Goal: Register for event/course

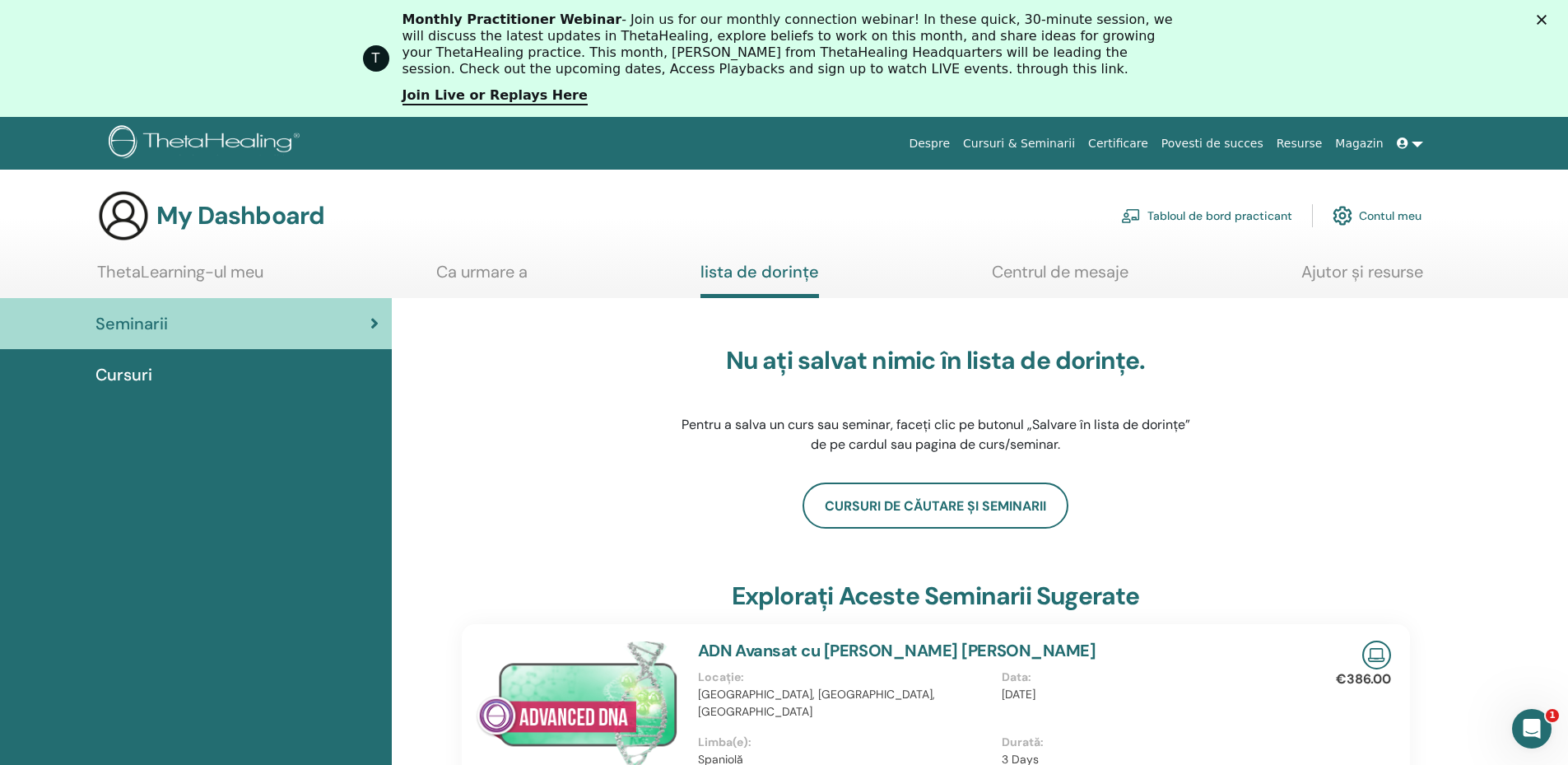
click at [1547, 15] on icon "Închidere" at bounding box center [1542, 20] width 10 height 10
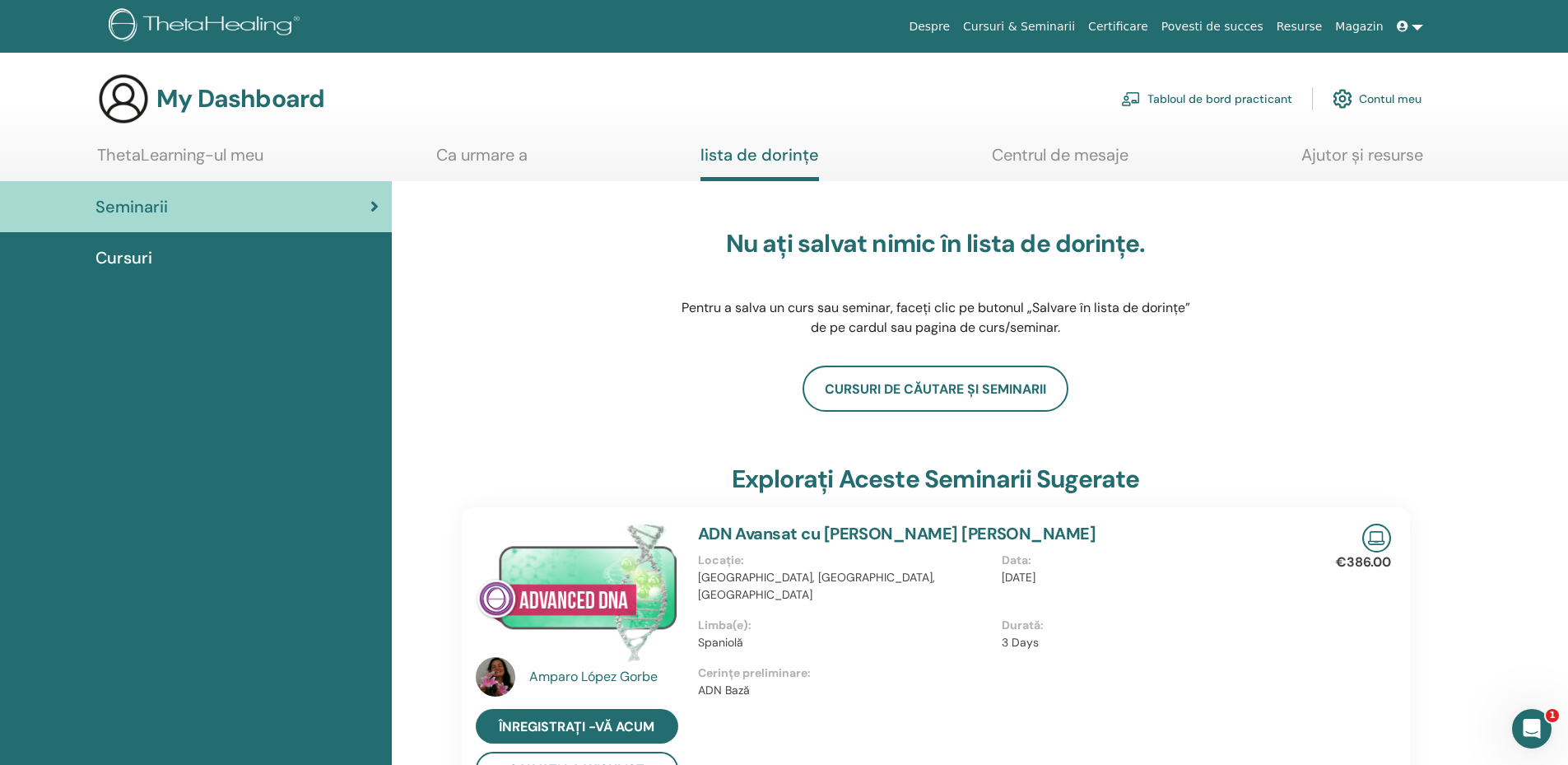
click at [1401, 25] on icon at bounding box center [1403, 26] width 12 height 12
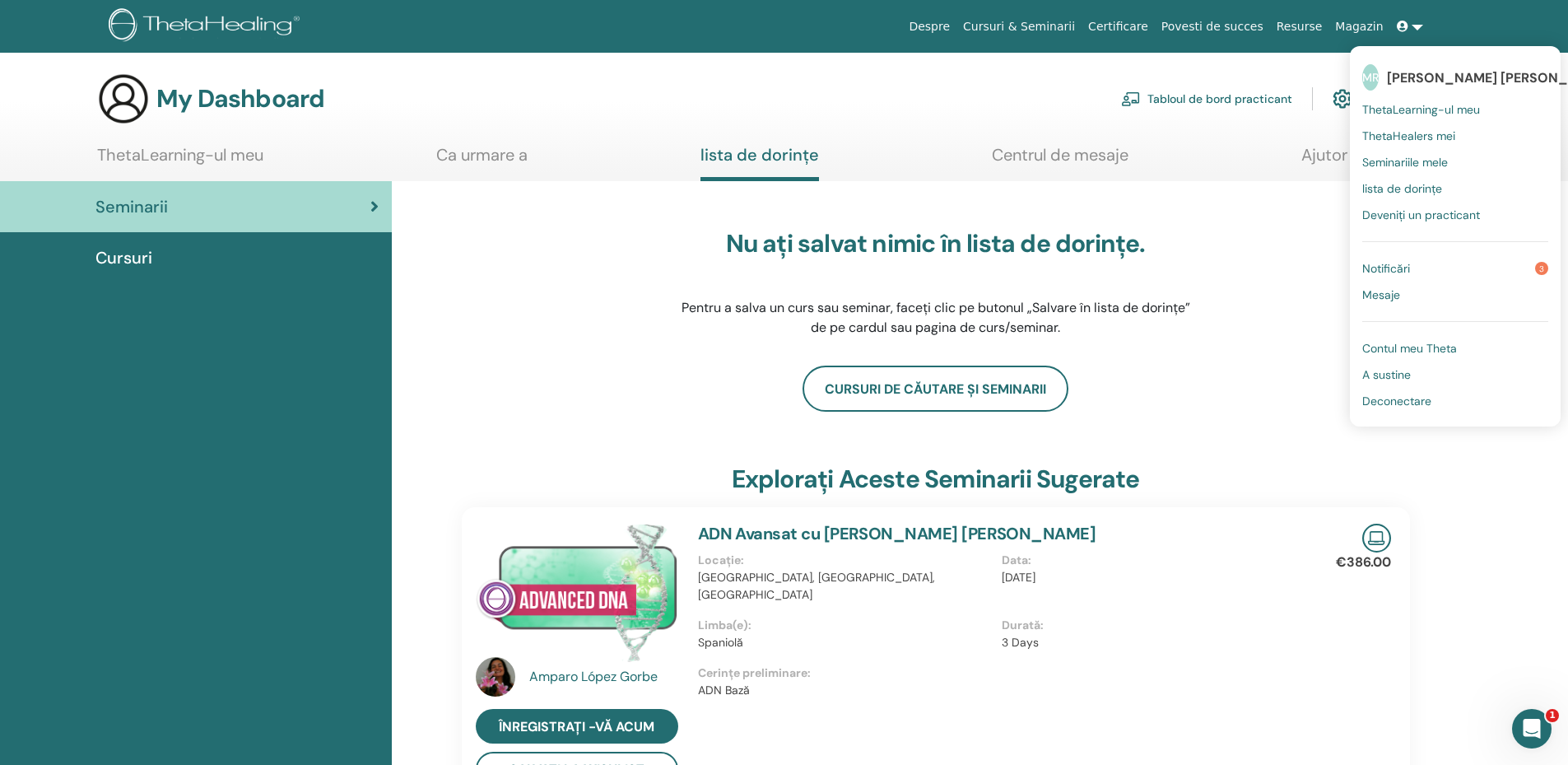
click at [1282, 310] on div "Nu ați salvat nimic în lista de dorințe. Pentru a salva un curs sau seminar, fa…" at bounding box center [936, 283] width 948 height 165
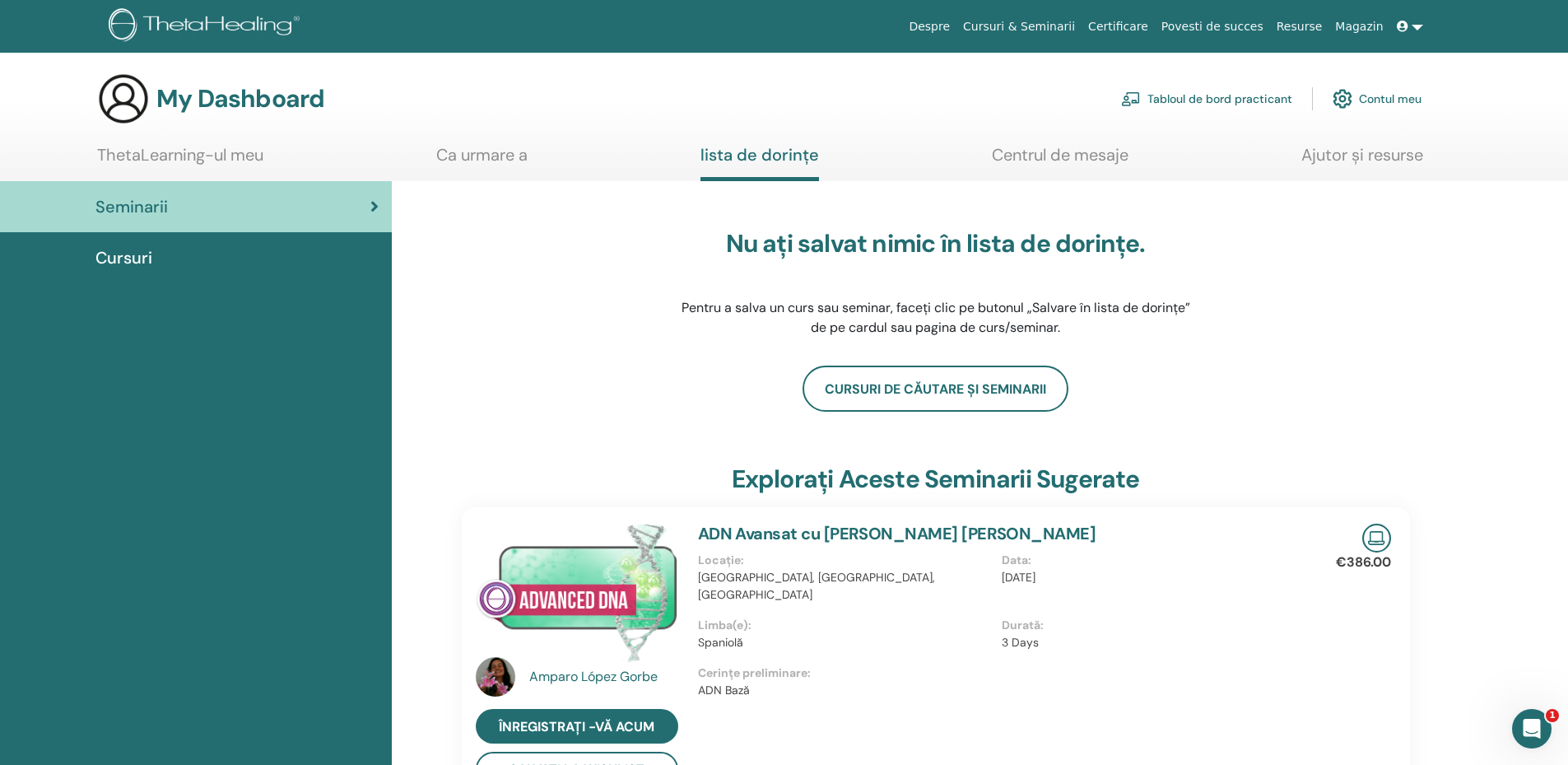
click at [1366, 97] on link "Contul meu" at bounding box center [1377, 99] width 89 height 36
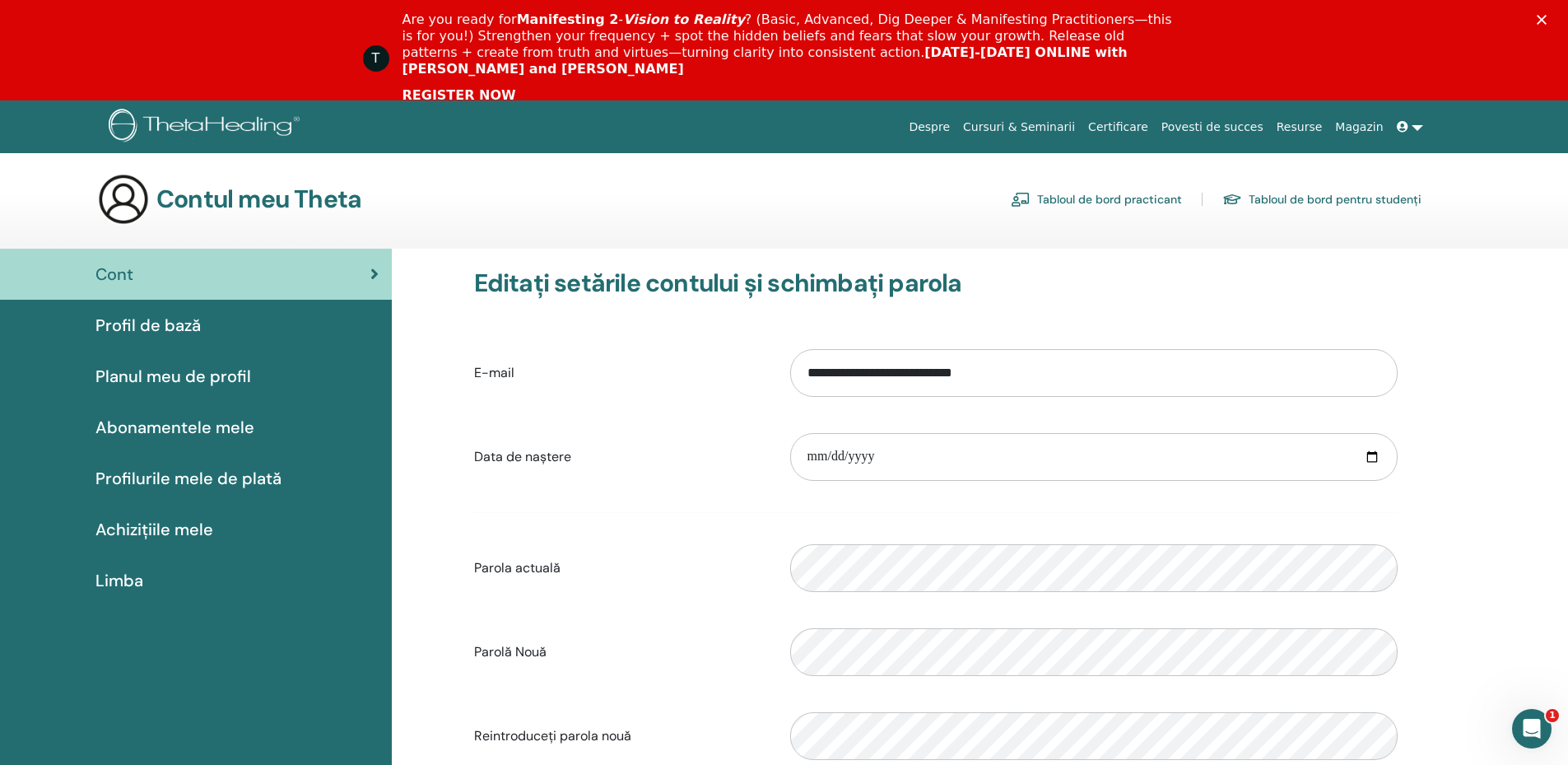
click at [1413, 129] on link at bounding box center [1410, 127] width 39 height 30
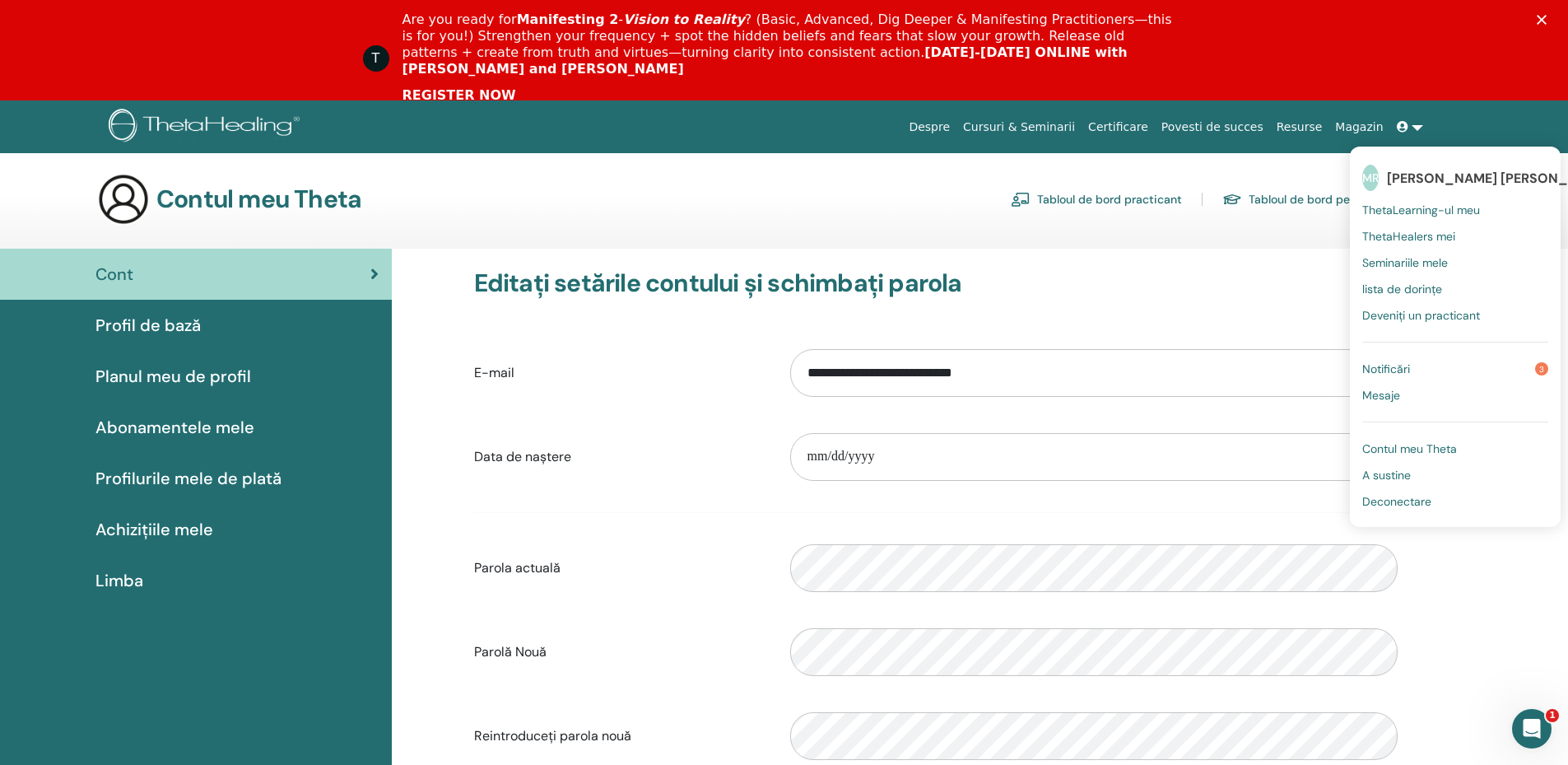
click at [1247, 271] on h3 "Editați setările contului și schimbați parola" at bounding box center [936, 283] width 924 height 29
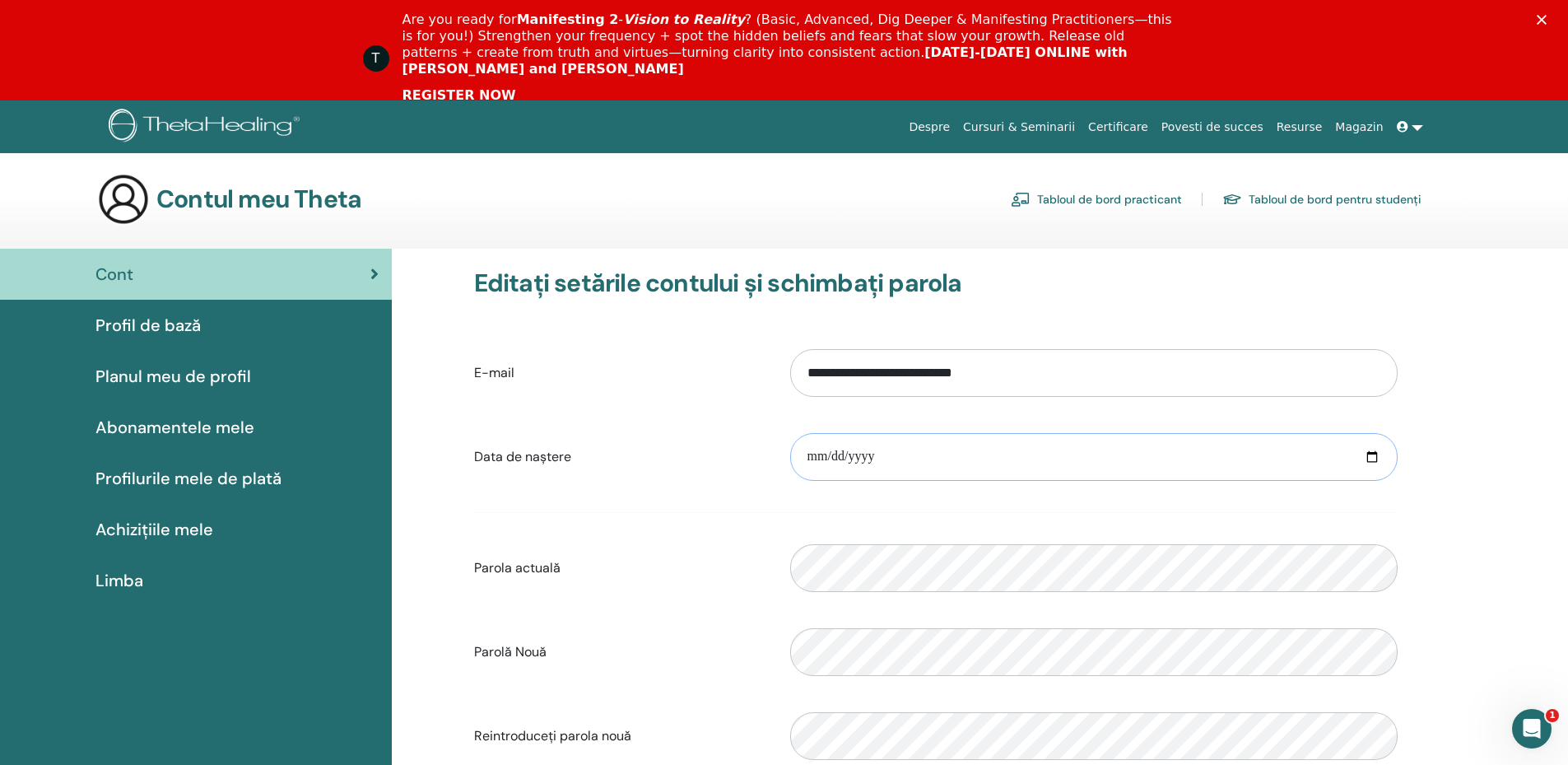
click at [803, 460] on input "date" at bounding box center [1094, 457] width 608 height 48
type input "**********"
click at [715, 544] on div "Parola actuală Please enter a valid password" at bounding box center [936, 568] width 948 height 71
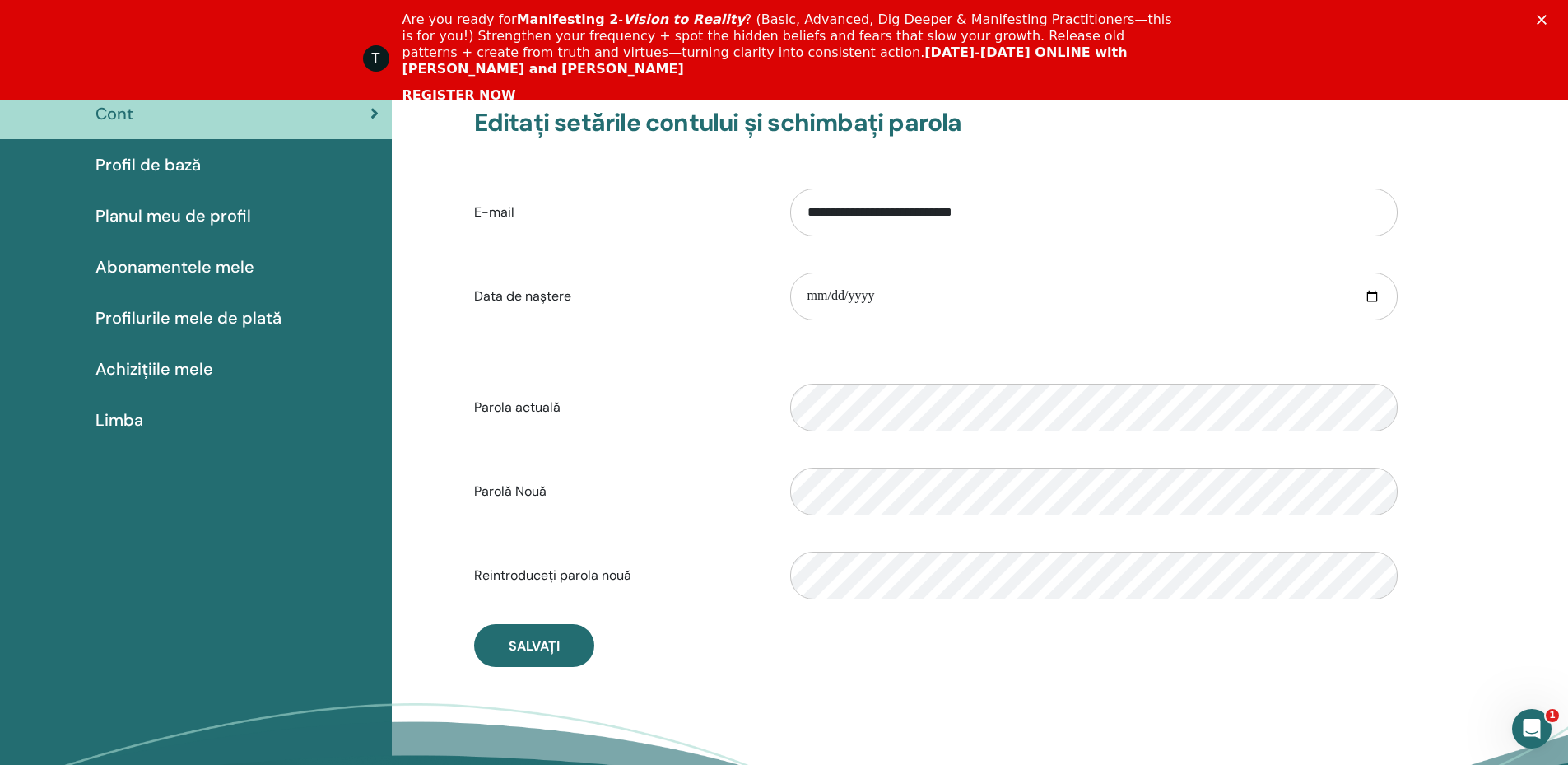
scroll to position [366, 0]
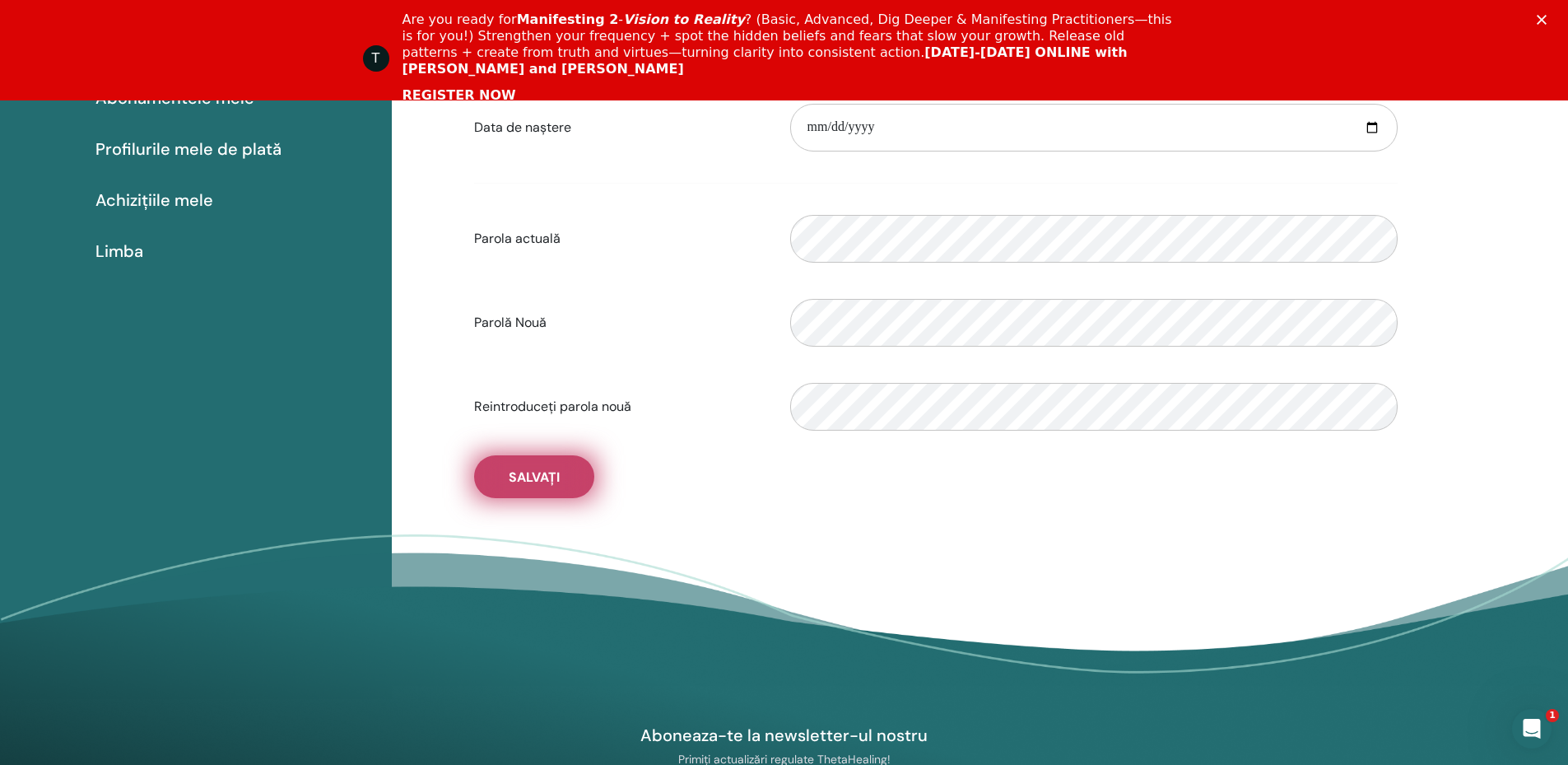
click at [525, 476] on span "Salvați" at bounding box center [534, 477] width 51 height 18
click at [1547, 20] on polygon "Închidere" at bounding box center [1542, 20] width 10 height 10
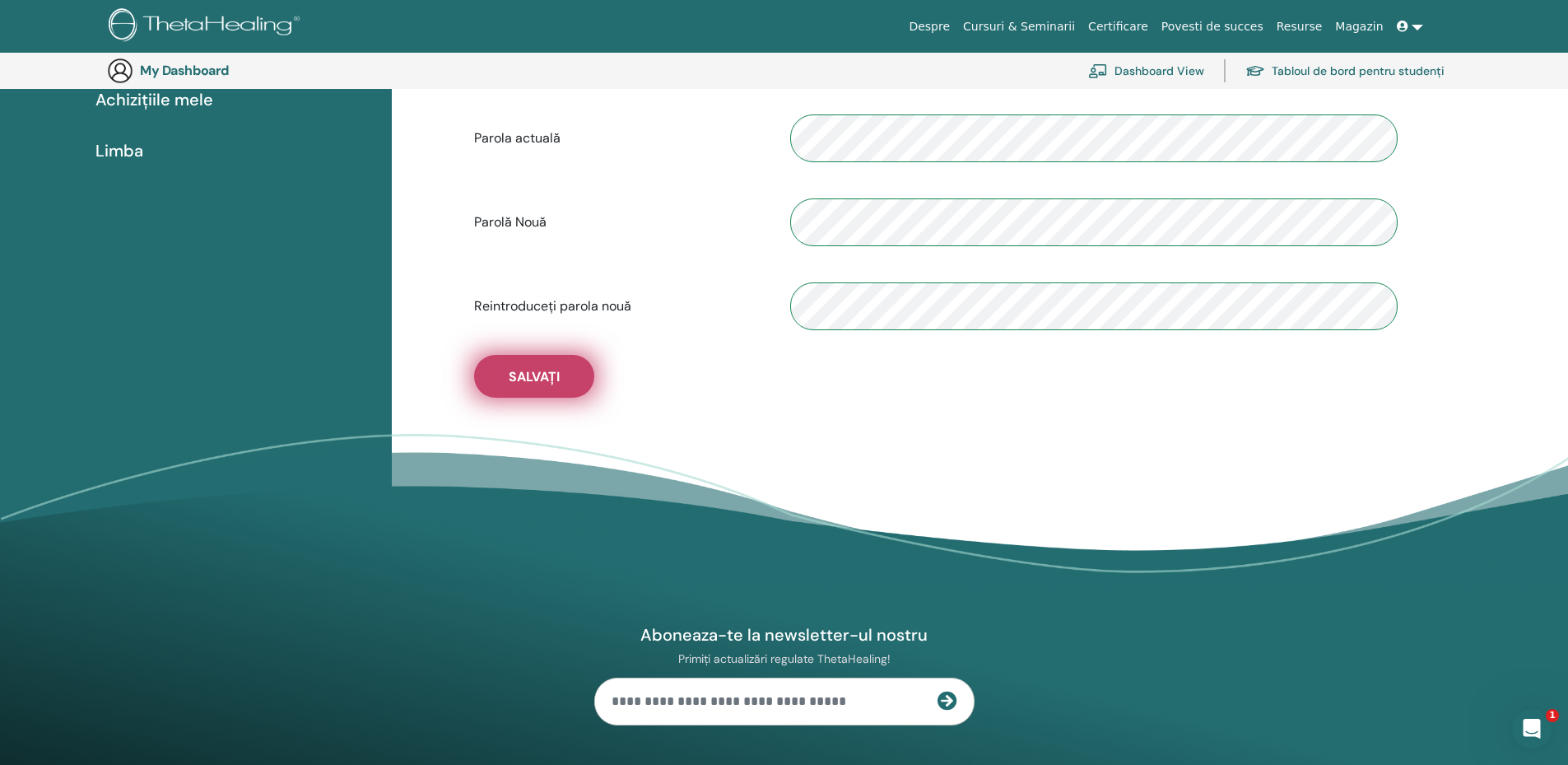
click at [522, 382] on span "Salvați" at bounding box center [534, 377] width 51 height 18
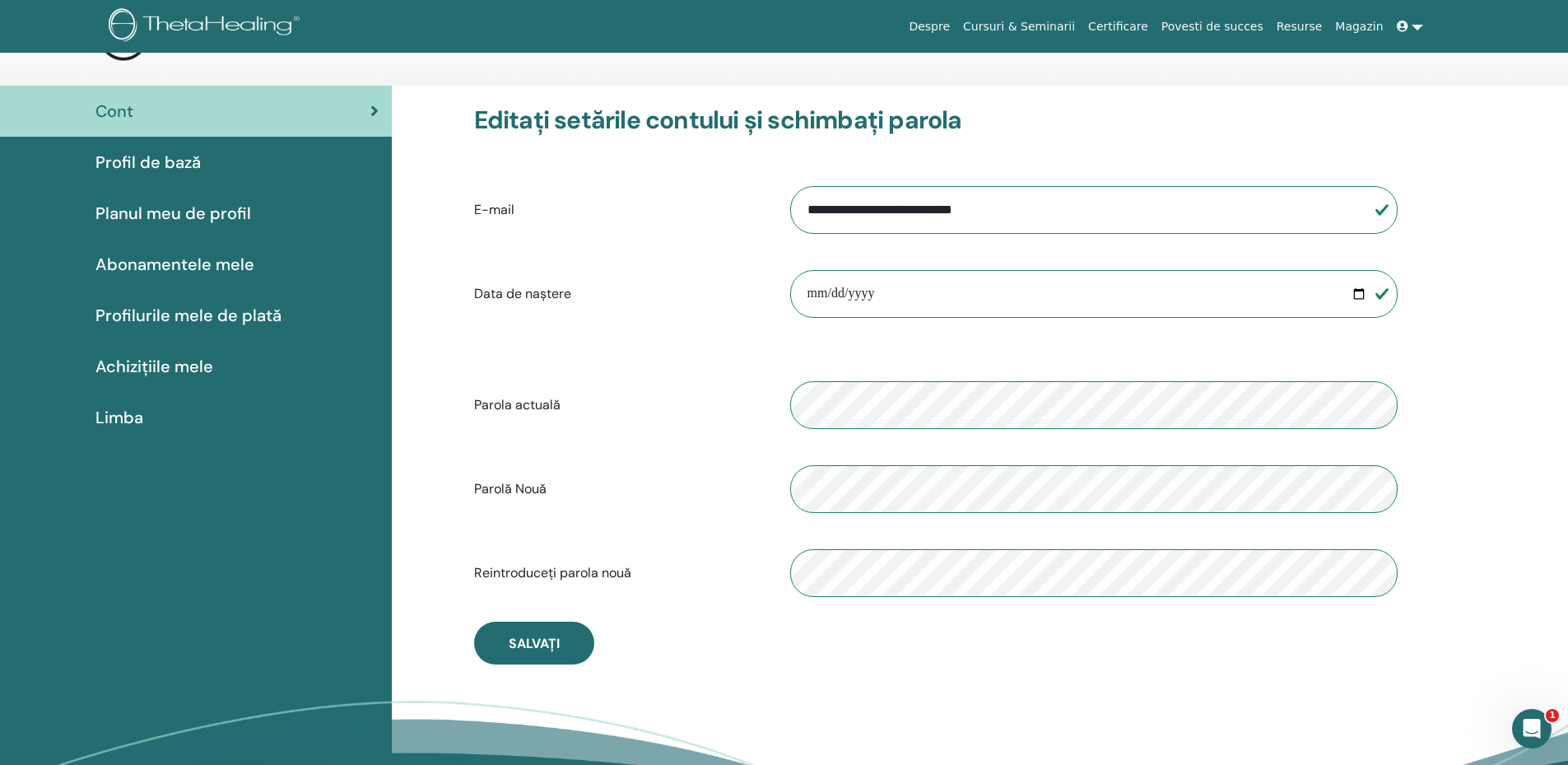
scroll to position [0, 0]
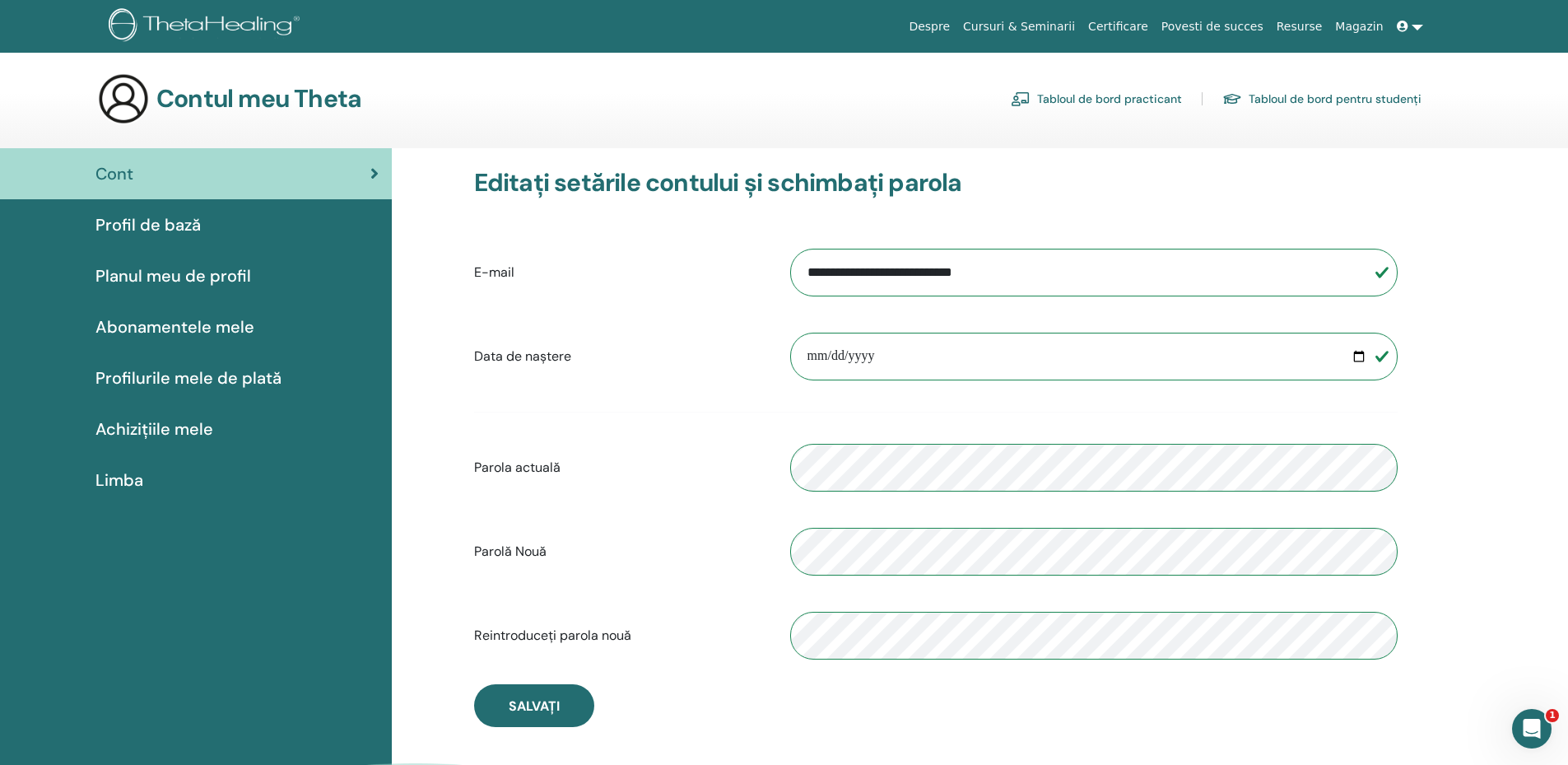
click at [154, 224] on span "Profil de bază" at bounding box center [148, 224] width 105 height 24
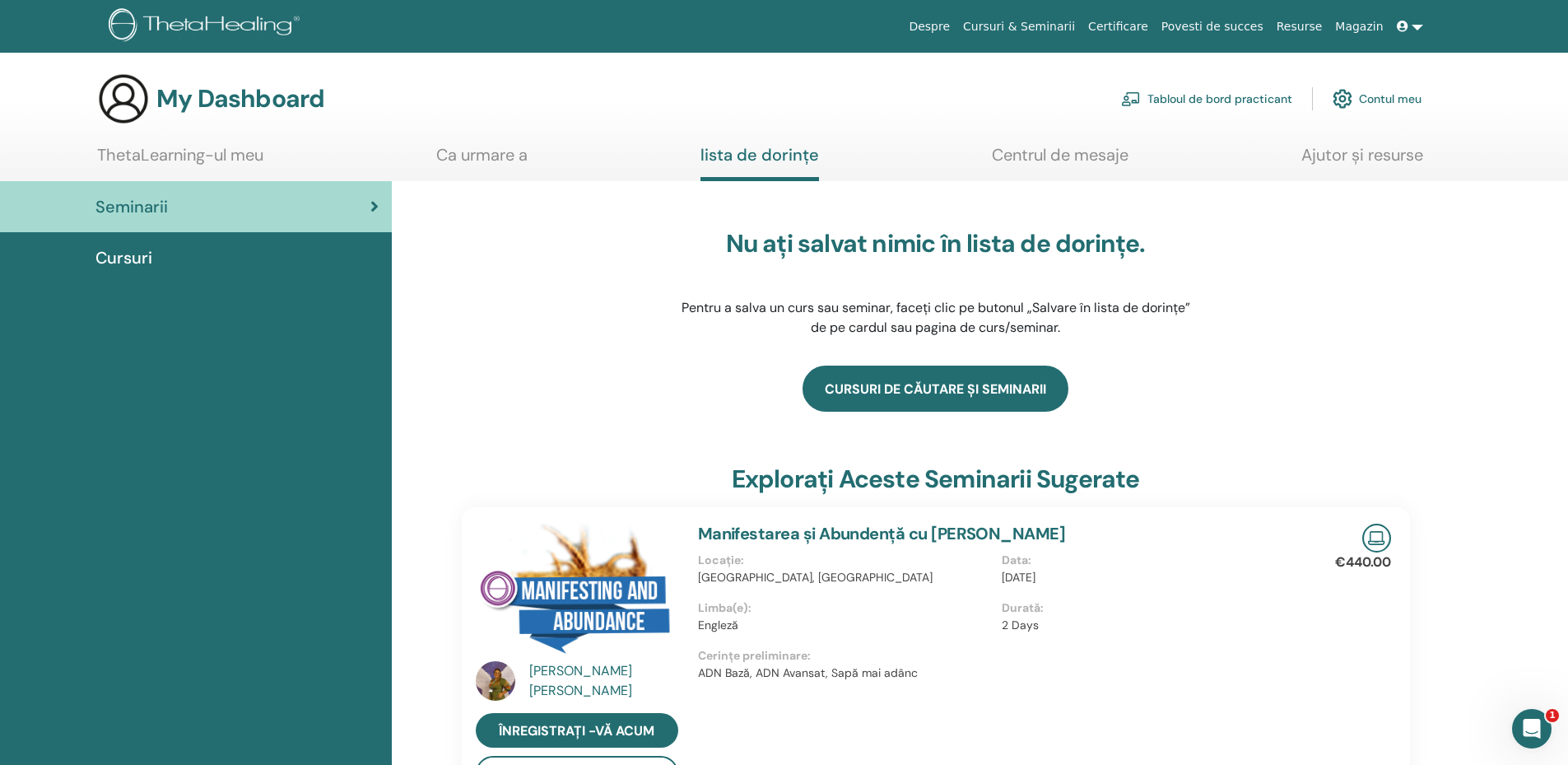
click at [942, 388] on link "Cursuri de căutare și seminarii" at bounding box center [936, 388] width 265 height 46
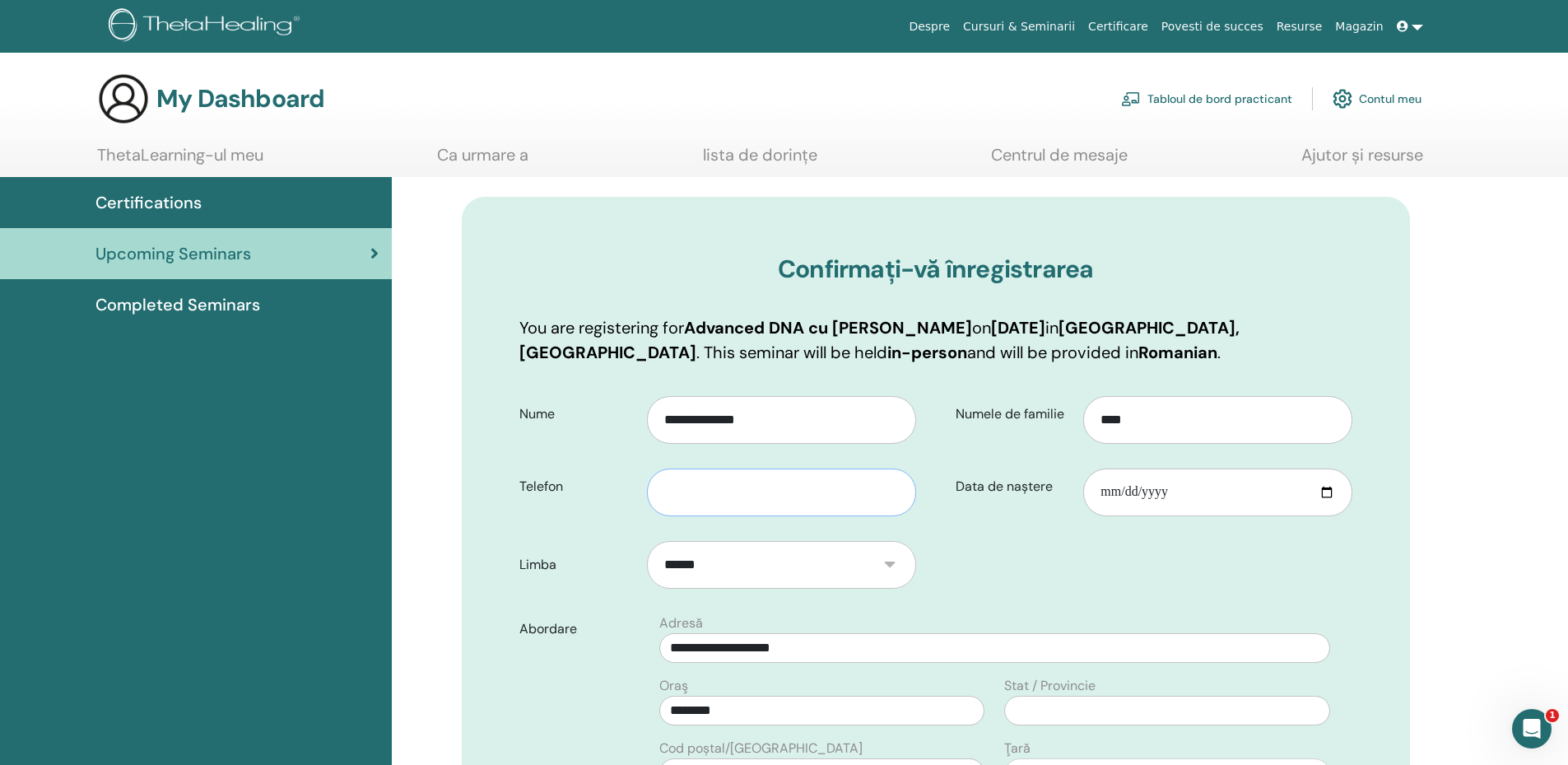
click at [726, 506] on input "text" at bounding box center [781, 492] width 268 height 48
type input "**********"
click at [507, 682] on div "Abordare" at bounding box center [579, 724] width 143 height 222
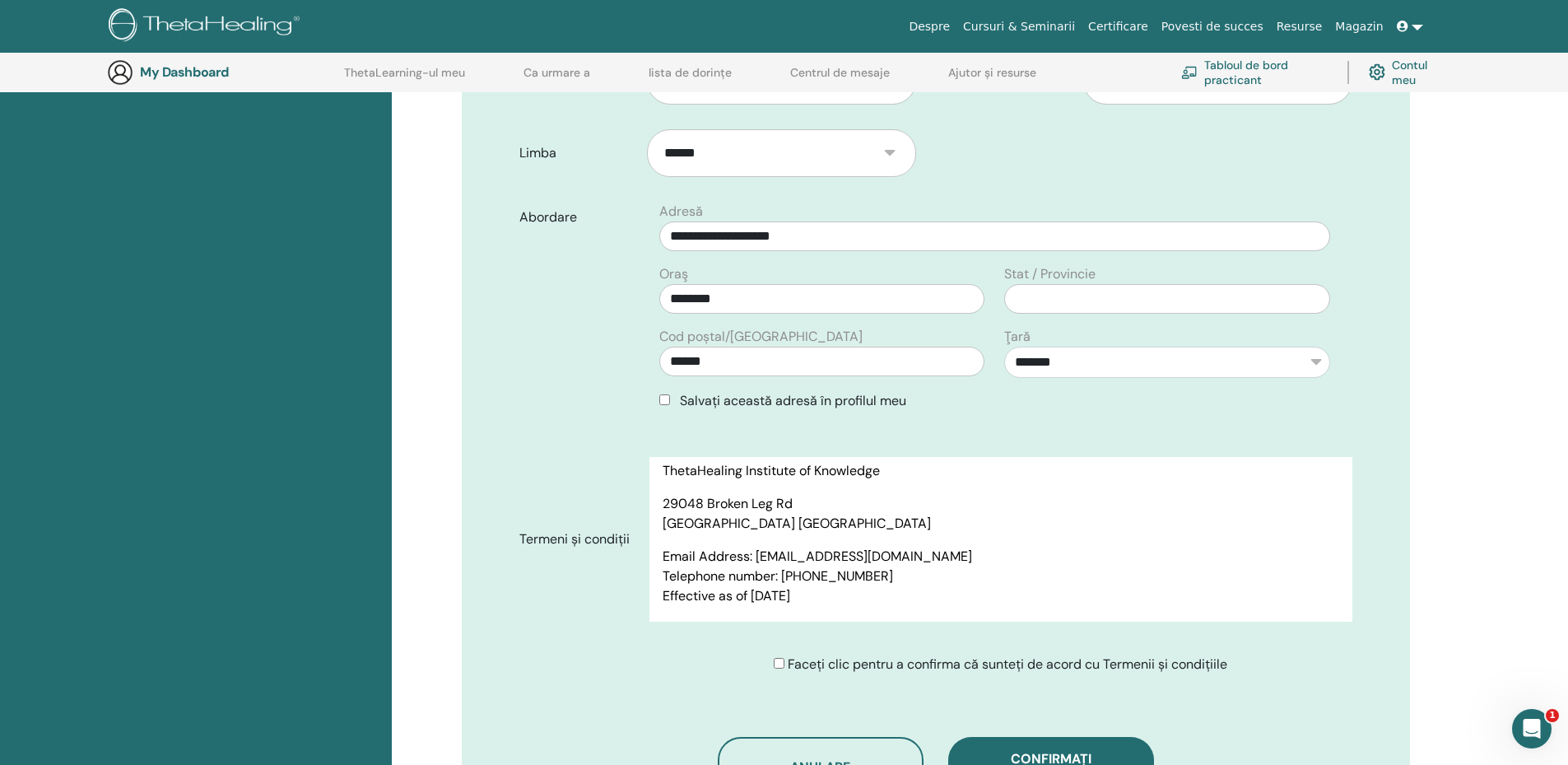
scroll to position [6877, 0]
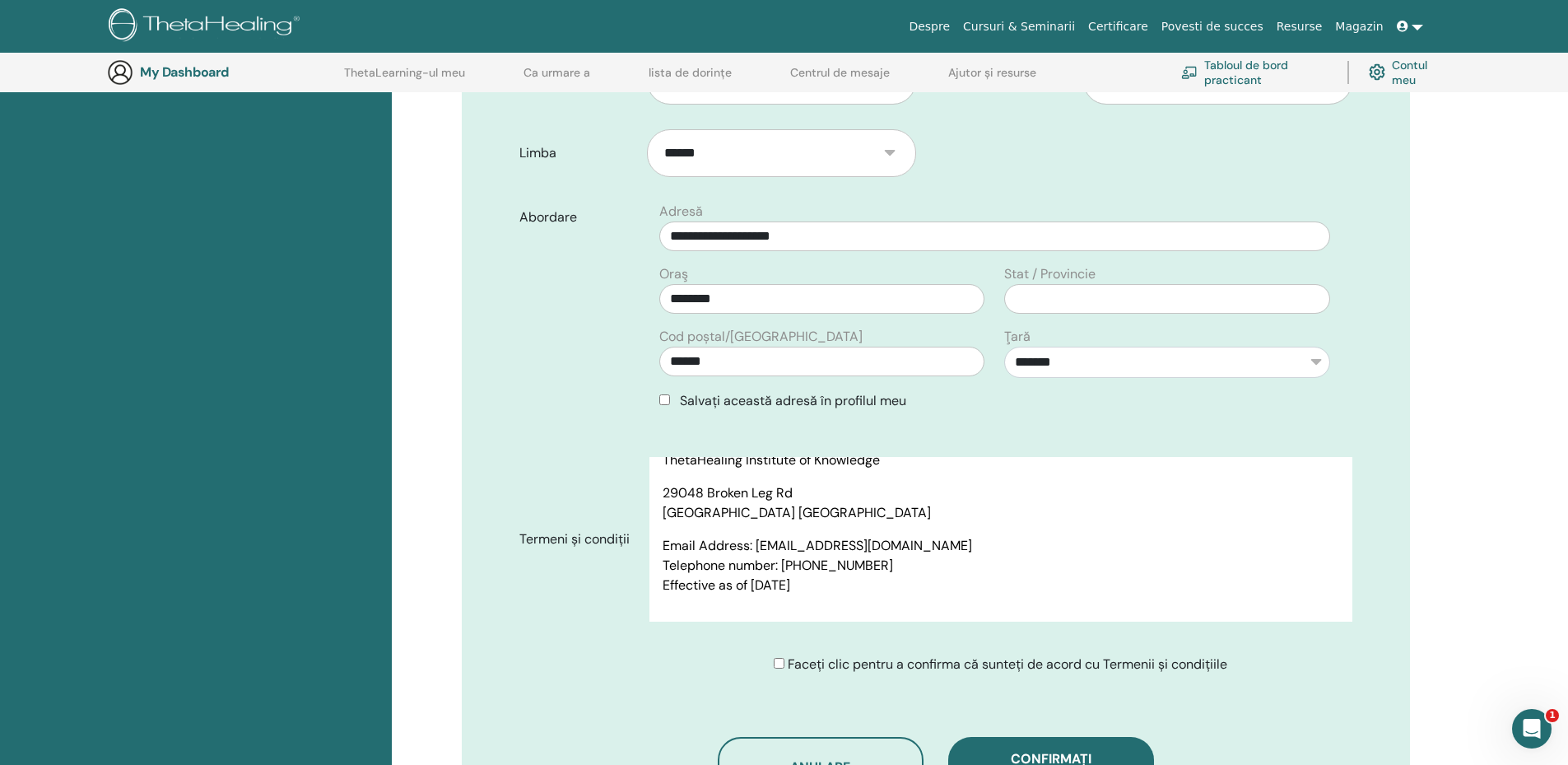
click at [513, 634] on form "**********" at bounding box center [936, 330] width 858 height 714
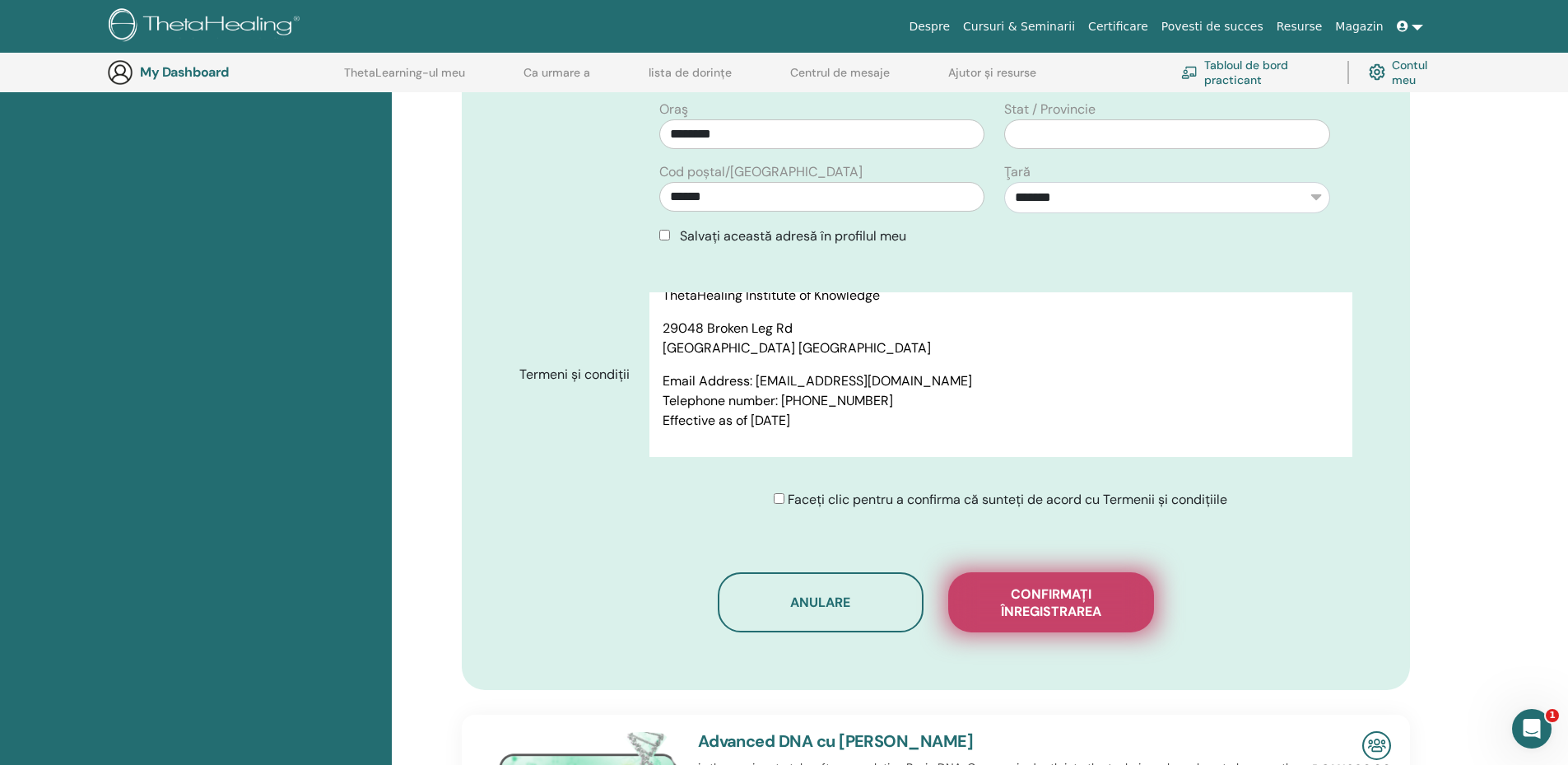
click at [1060, 603] on span "Confirmați înregistrarea" at bounding box center [1051, 602] width 165 height 34
